Goal: Task Accomplishment & Management: Manage account settings

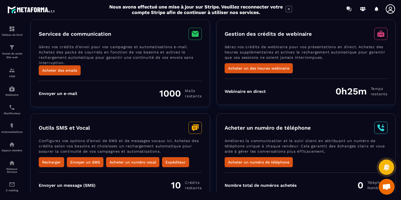
scroll to position [13, 0]
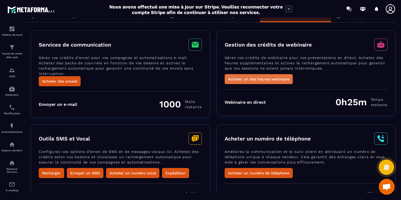
click at [281, 77] on button "Acheter un des heures webinaire" at bounding box center [258, 79] width 68 height 10
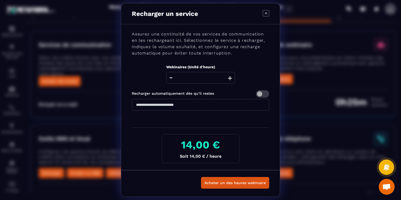
click at [267, 11] on icon "Modal window" at bounding box center [266, 13] width 6 height 6
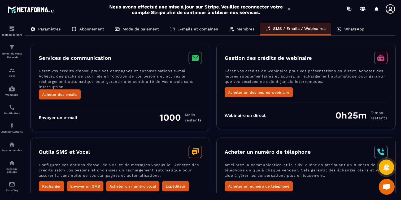
scroll to position [0, 0]
click at [59, 96] on button "Acheter des emails" at bounding box center [60, 95] width 42 height 10
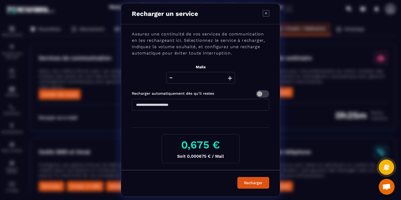
click at [230, 77] on button "+" at bounding box center [229, 78] width 7 height 12
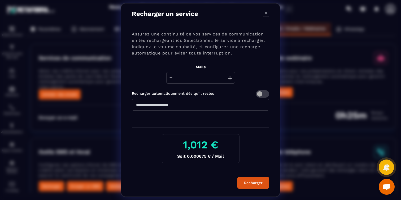
click at [230, 77] on button "+" at bounding box center [229, 78] width 7 height 12
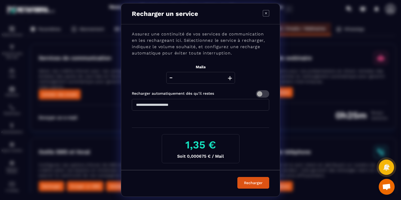
click at [230, 77] on button "+" at bounding box center [229, 78] width 7 height 12
click at [266, 14] on icon "Modal window" at bounding box center [266, 13] width 6 height 6
type input "****"
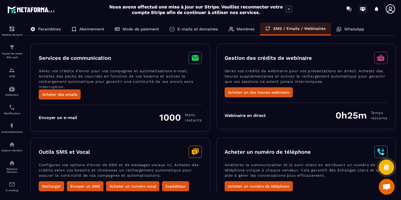
click at [363, 8] on circle at bounding box center [363, 8] width 2 height 2
click at [186, 31] on p "E-mails et domaines" at bounding box center [197, 29] width 41 height 5
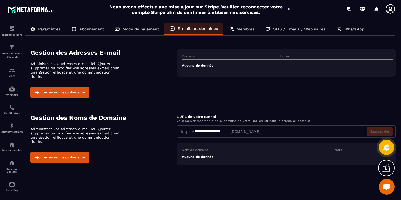
click at [235, 30] on div "Membres" at bounding box center [241, 29] width 37 height 13
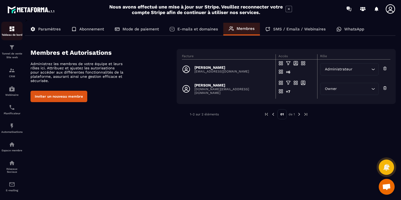
click at [10, 28] on img at bounding box center [12, 29] width 6 height 6
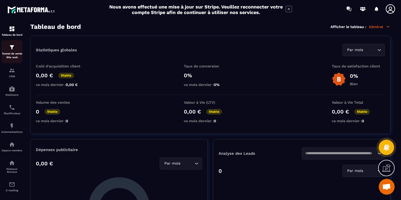
click at [9, 49] on img at bounding box center [12, 47] width 6 height 6
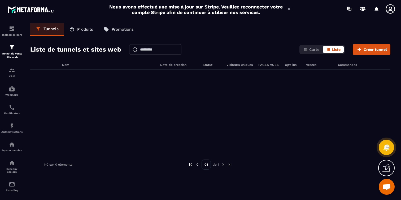
click at [115, 28] on p "Promotions" at bounding box center [123, 29] width 22 height 5
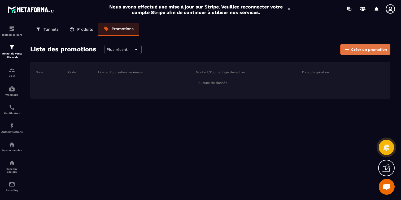
click at [348, 48] on icon at bounding box center [346, 49] width 6 height 6
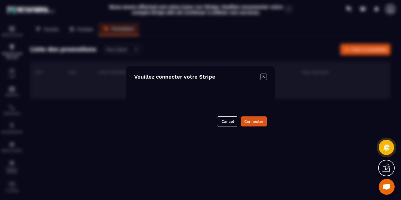
click at [266, 76] on icon "Modal window" at bounding box center [263, 77] width 6 height 6
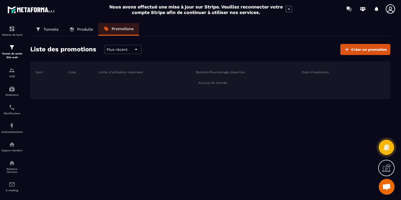
click at [81, 29] on p "Produits" at bounding box center [85, 29] width 16 height 5
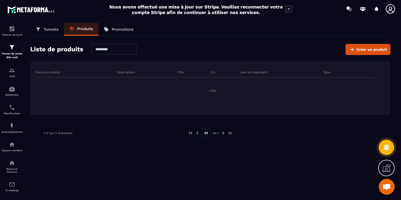
click at [43, 29] on div "Tableau de bord Tunnel de vente Site web CRM Webinaire Planificateur Automatisa…" at bounding box center [45, 109] width 90 height 182
click at [52, 28] on p "Tunnels" at bounding box center [50, 29] width 15 height 5
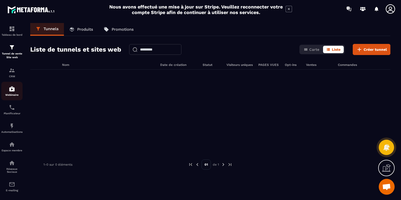
click at [14, 87] on img at bounding box center [12, 89] width 6 height 6
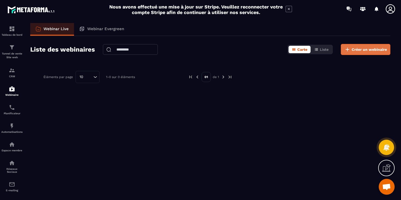
click at [346, 47] on icon at bounding box center [347, 49] width 6 height 6
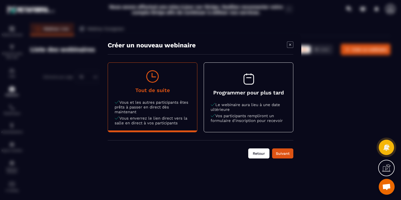
click at [251, 155] on button "Retour" at bounding box center [258, 154] width 21 height 10
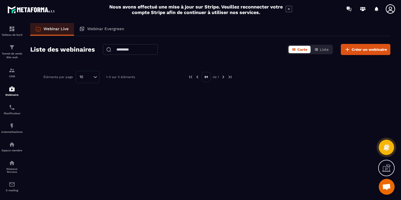
click at [388, 7] on icon at bounding box center [390, 9] width 11 height 11
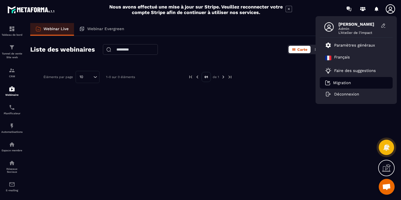
click at [342, 83] on p "Migration" at bounding box center [342, 83] width 18 height 5
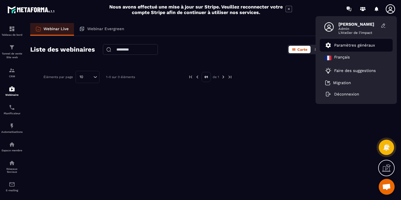
click at [344, 43] on p "Paramètres généraux" at bounding box center [354, 45] width 41 height 5
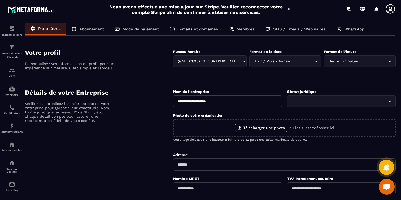
click at [96, 30] on p "Abonnement" at bounding box center [91, 29] width 25 height 5
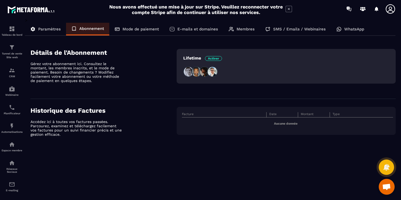
click at [196, 72] on img at bounding box center [196, 72] width 11 height 11
click at [141, 32] on div "Mode de paiement" at bounding box center [136, 29] width 55 height 13
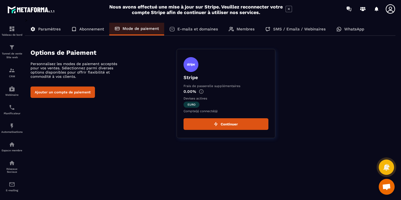
click at [179, 29] on p "E-mails et domaines" at bounding box center [197, 29] width 41 height 5
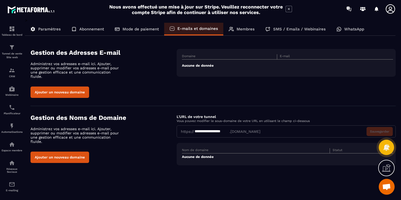
click at [246, 25] on div "Membres" at bounding box center [241, 29] width 37 height 13
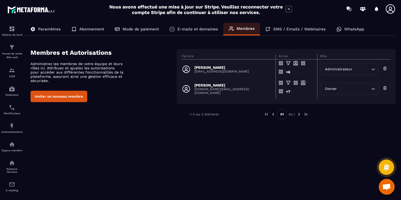
click at [334, 68] on div "Administrateur" at bounding box center [346, 70] width 47 height 6
click at [274, 142] on div "> Paramètres Abonnement Mode de paiement E-mails et domaines Membres SMS / Emai…" at bounding box center [210, 105] width 371 height 175
click at [281, 29] on p "SMS / Emails / Webinaires" at bounding box center [299, 29] width 52 height 5
